Goal: Complete application form

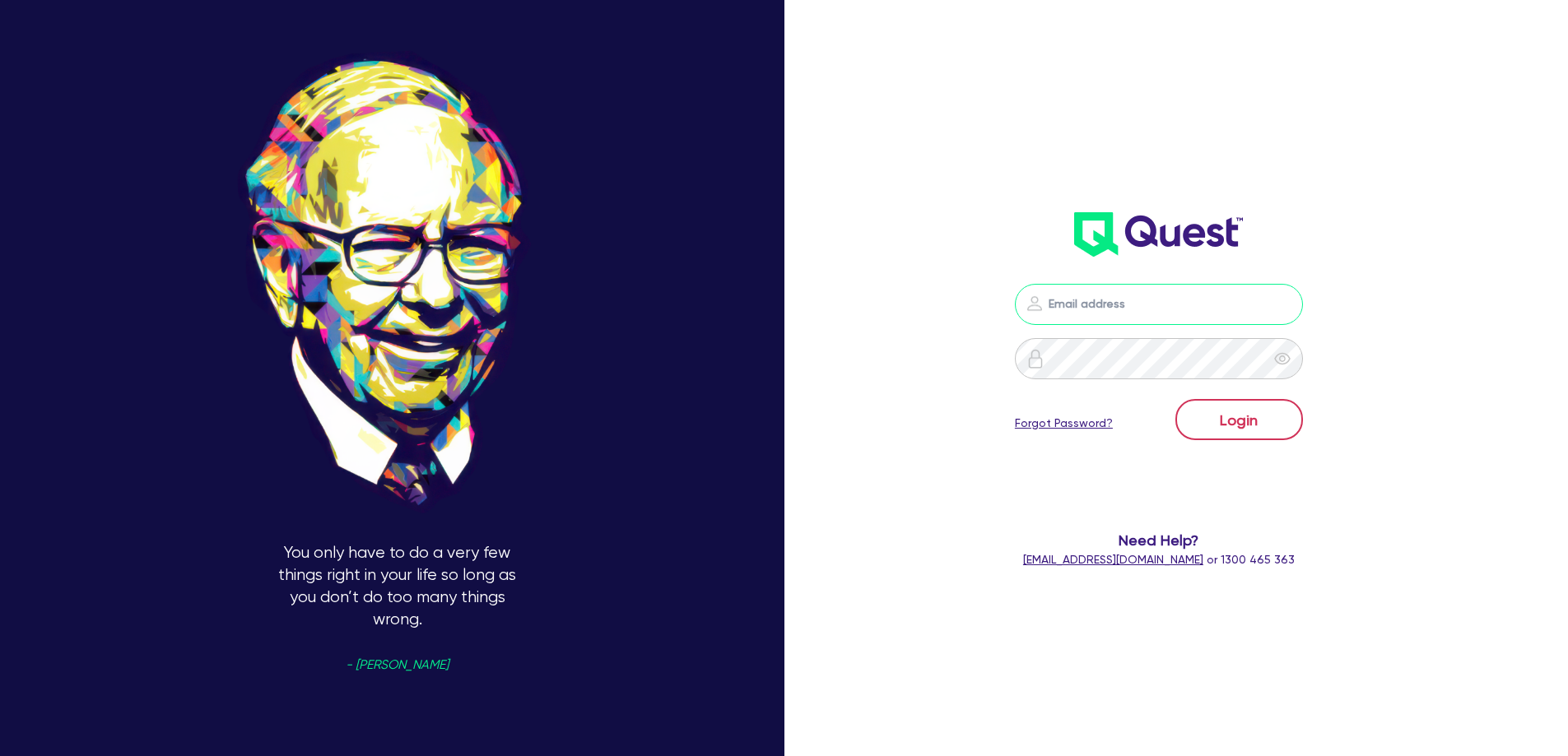
type input "[PERSON_NAME][EMAIL_ADDRESS][DOMAIN_NAME]"
click at [1238, 430] on button "Login" at bounding box center [1239, 420] width 128 height 41
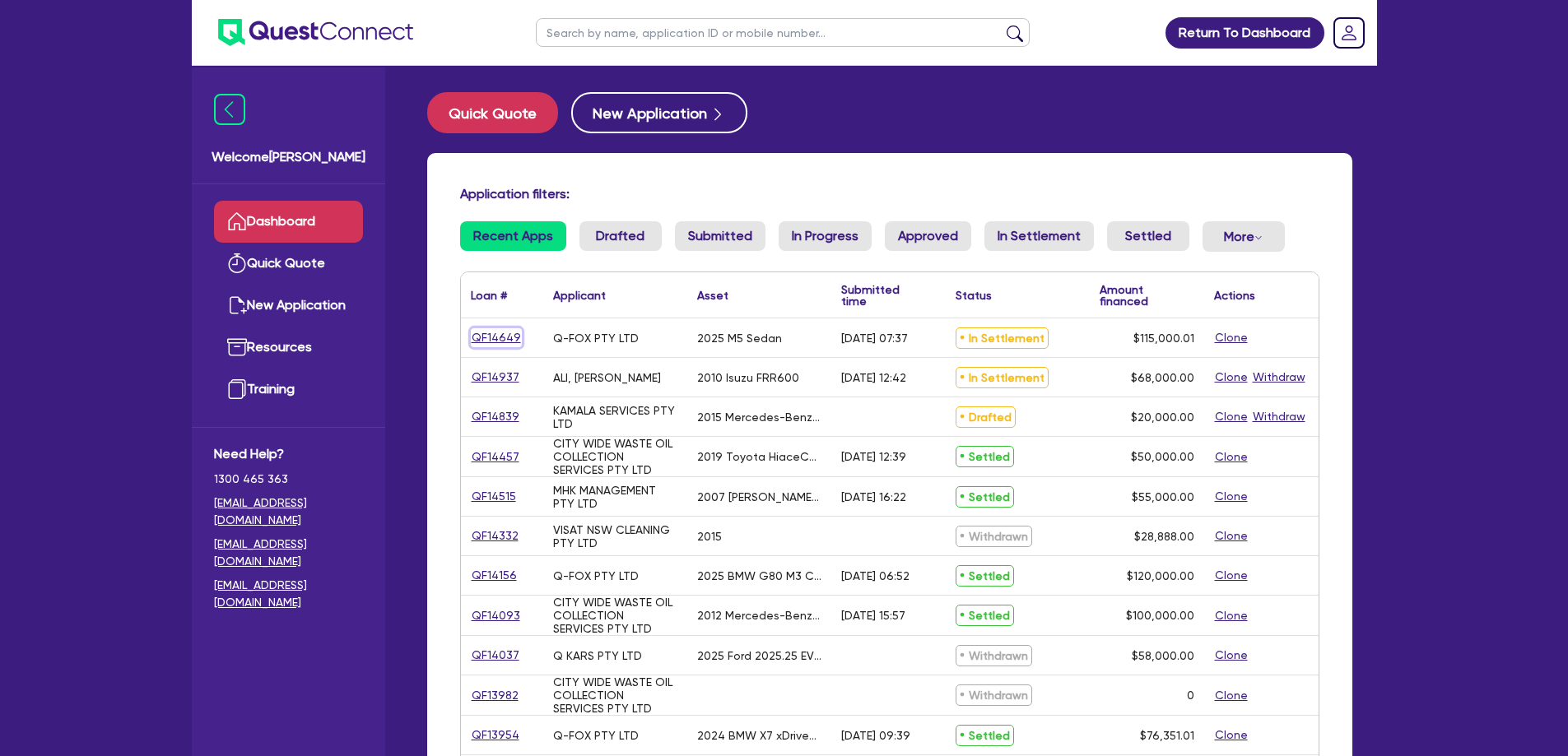
click at [495, 346] on link "QF14649" at bounding box center [497, 337] width 51 height 19
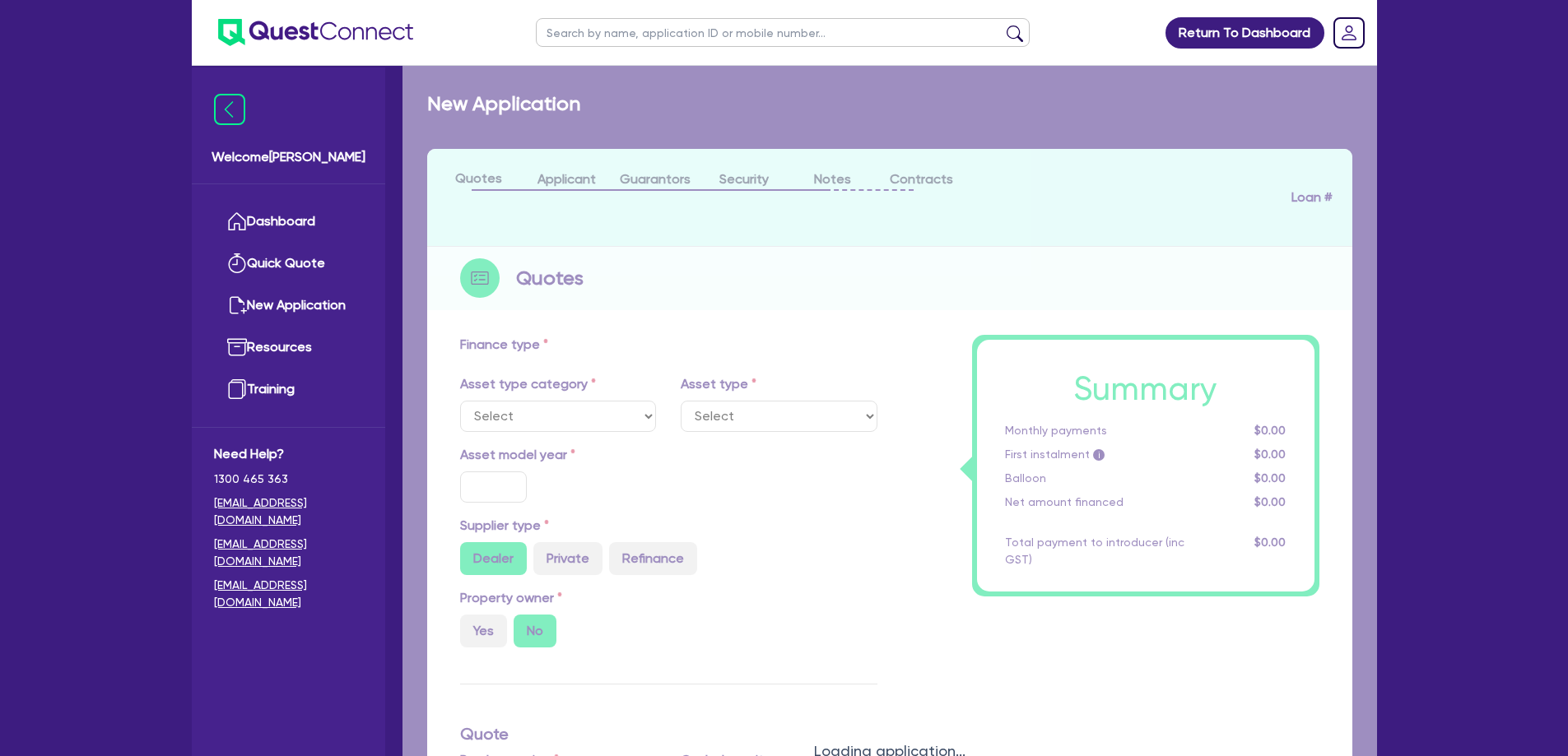
select select "CARS_AND_LIGHT_TRUCKS"
type input "2025"
type input "192,000.01"
type input "77,000"
type input "40"
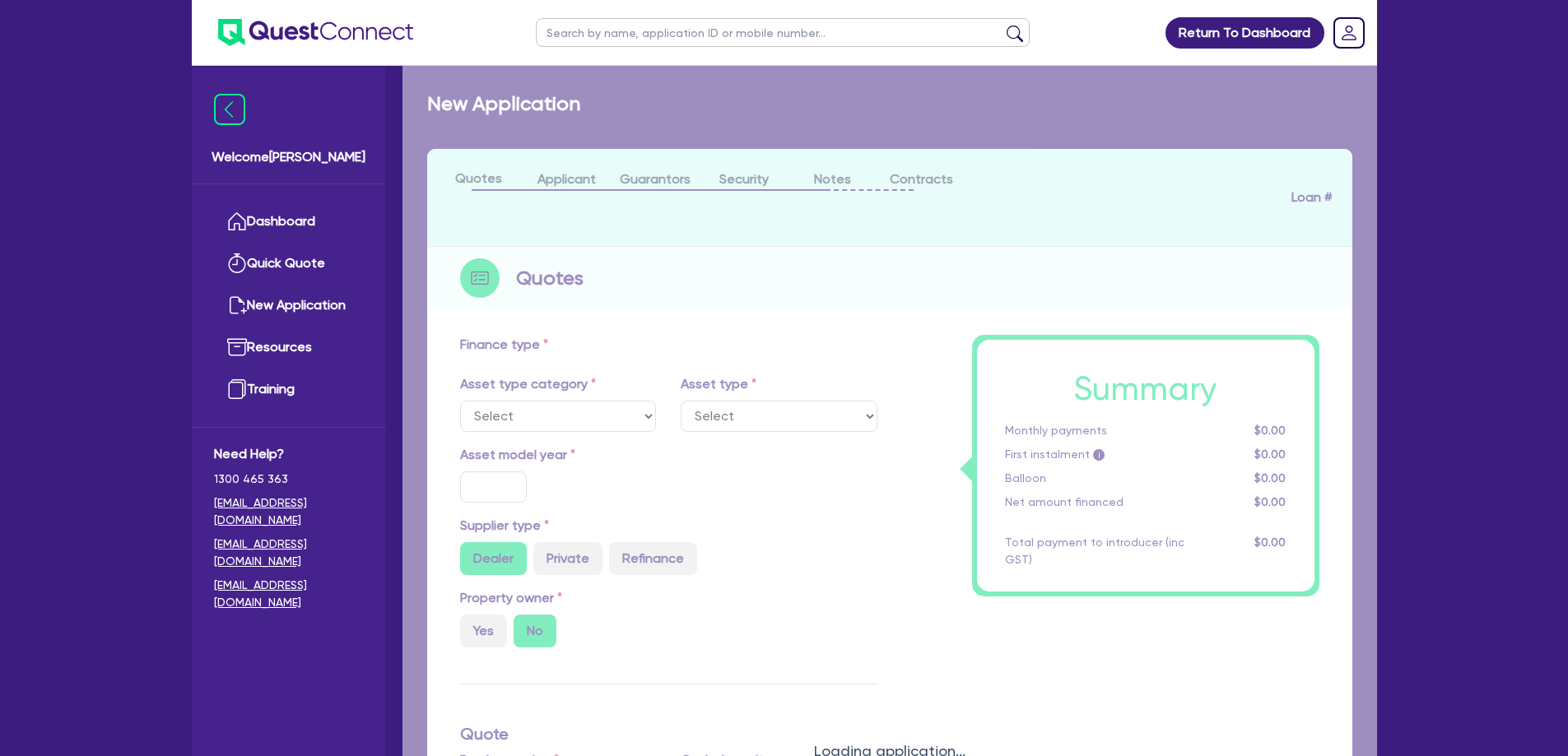
type input "76,800"
type input "4"
type input "4,600"
type input "17.95"
select select "PASSENGER_VEHICLES"
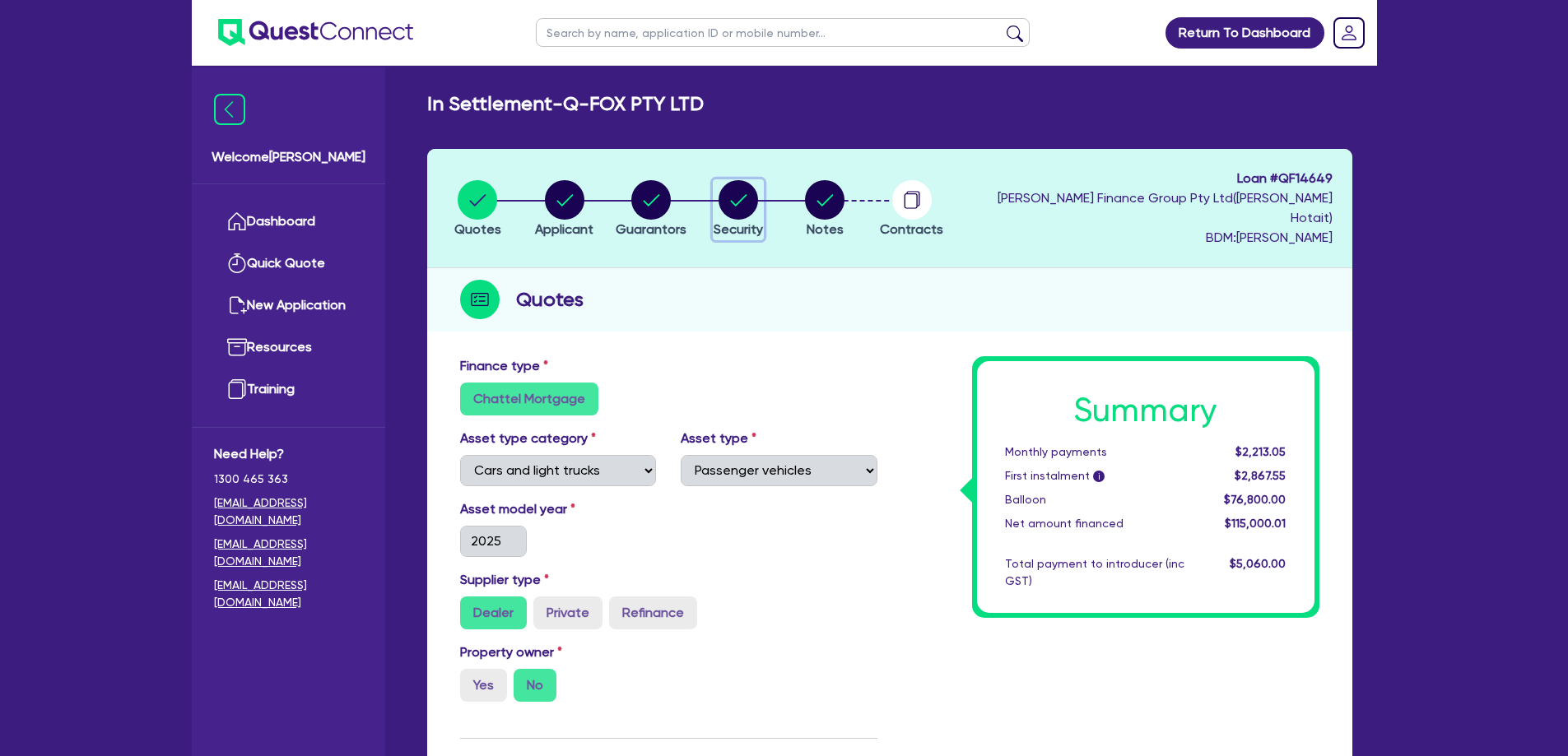
click at [737, 199] on circle "button" at bounding box center [738, 200] width 40 height 40
select select "CARS_AND_LIGHT_TRUCKS"
select select "PASSENGER_VEHICLES"
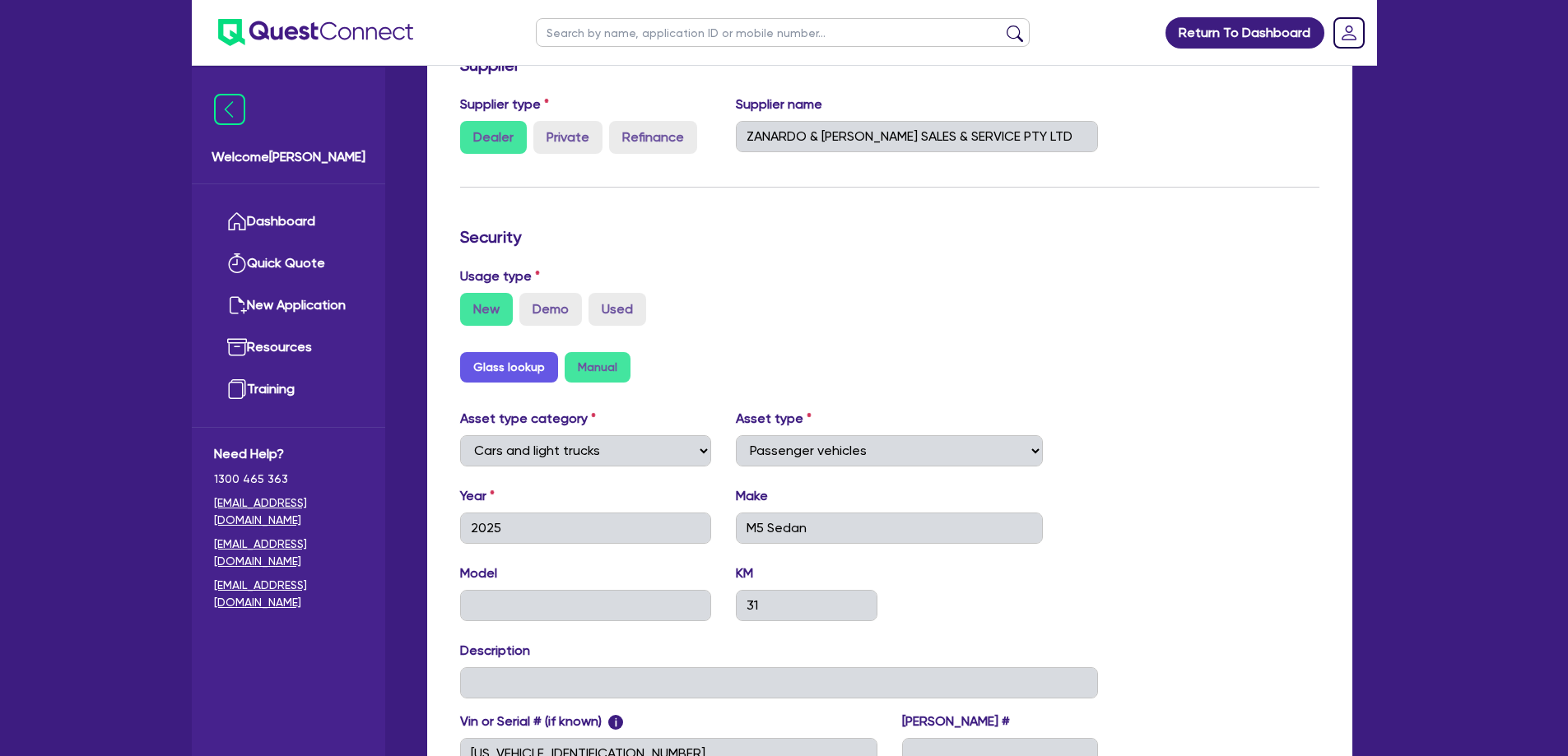
scroll to position [329, 0]
